Goal: Information Seeking & Learning: Learn about a topic

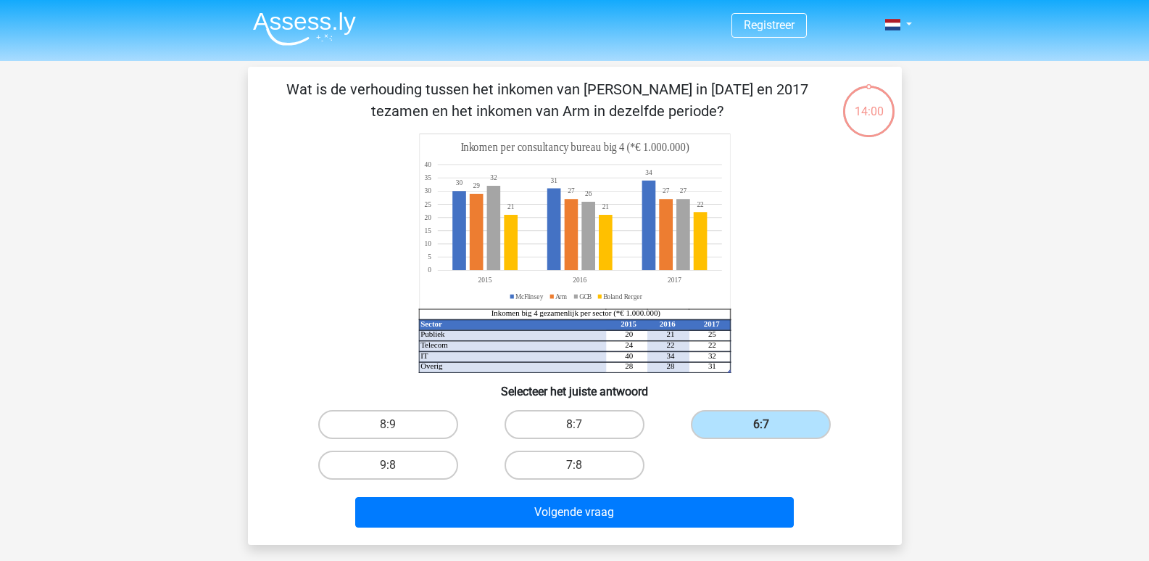
scroll to position [67, 0]
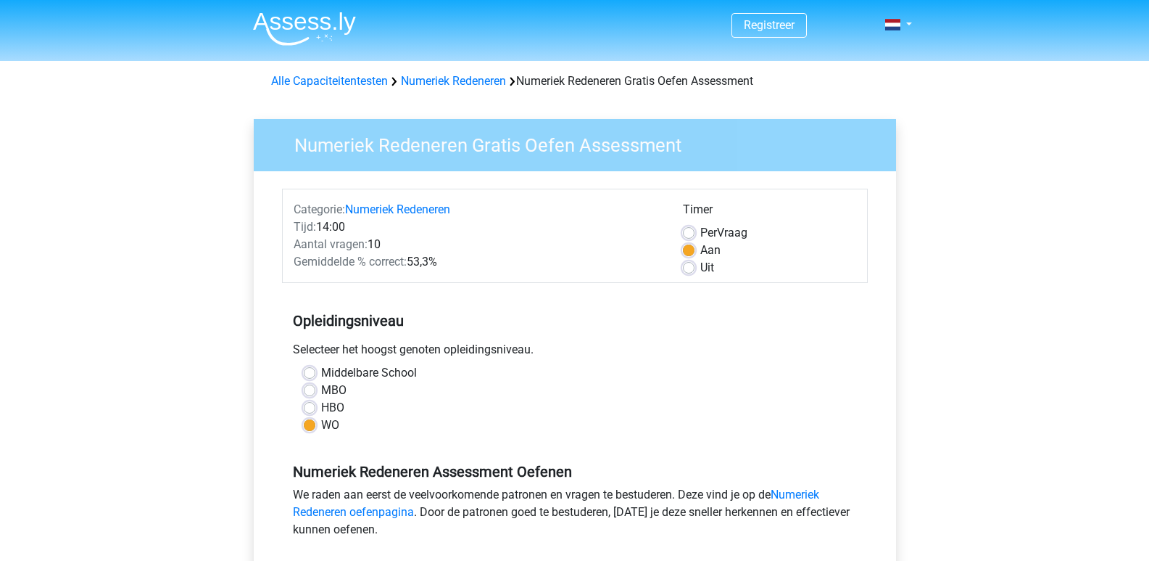
scroll to position [435, 0]
